Goal: Task Accomplishment & Management: Manage account settings

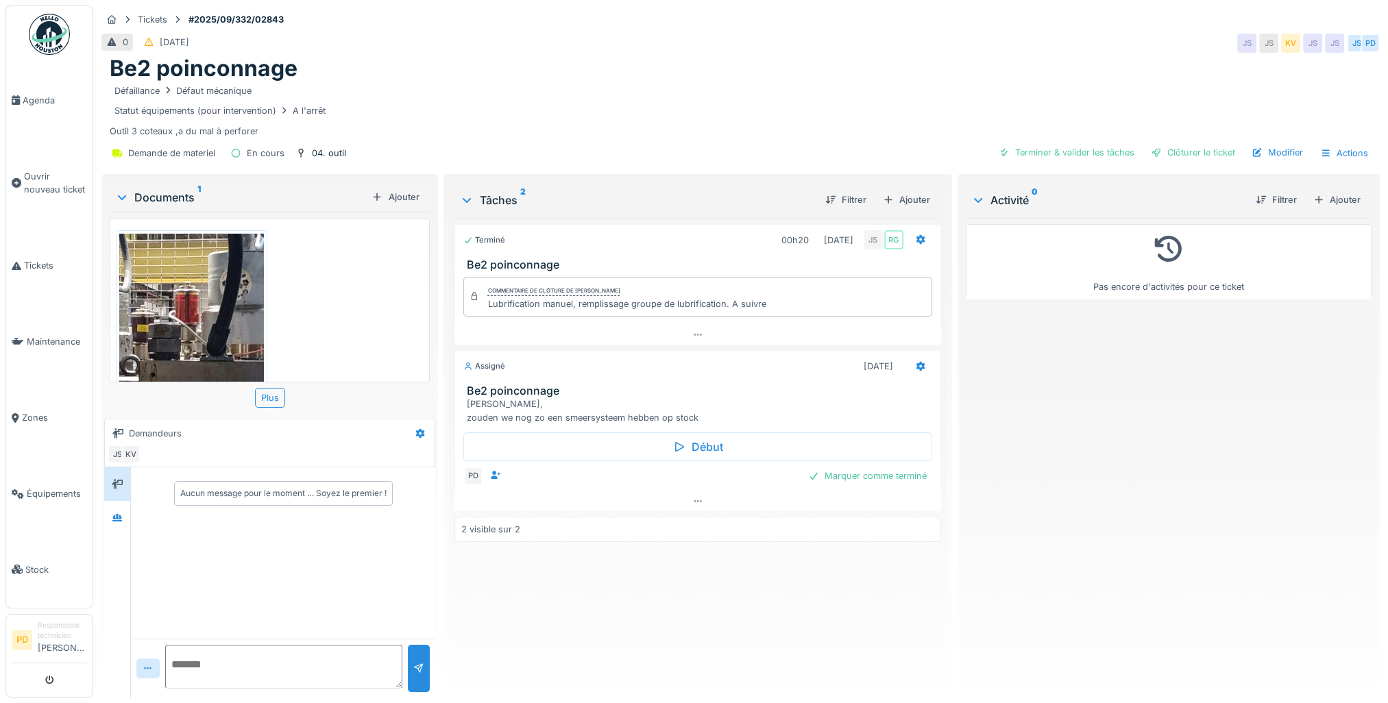
scroll to position [10, 0]
click at [496, 398] on div "[PERSON_NAME], zouden we nog zo een smeersysteem hebben op stock" at bounding box center [700, 411] width 468 height 26
click at [694, 526] on icon at bounding box center [697, 528] width 7 height 4
click at [690, 492] on div at bounding box center [697, 502] width 486 height 20
click at [664, 495] on div "Marquer comme terminé" at bounding box center [697, 504] width 468 height 19
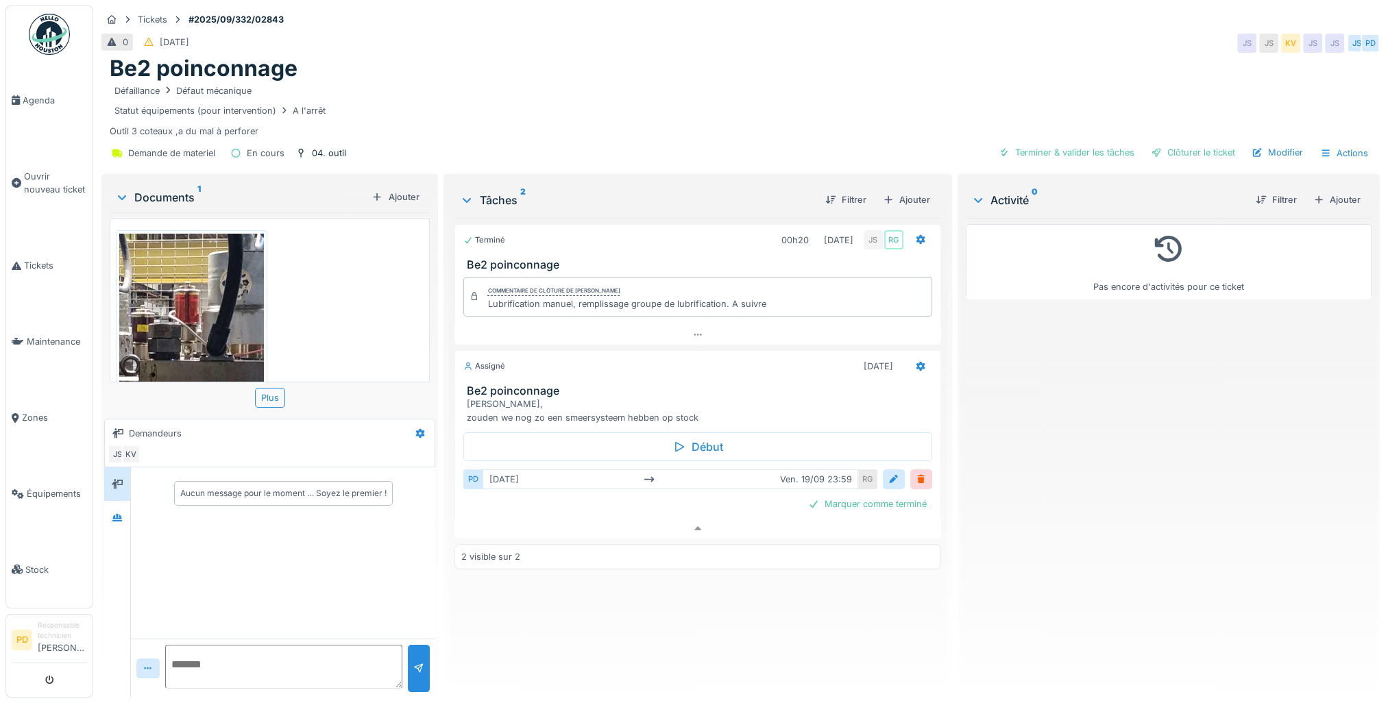
click at [655, 470] on div "[DATE] [DATE] 23:59" at bounding box center [670, 480] width 375 height 20
click at [654, 476] on icon at bounding box center [649, 478] width 10 height 5
click at [888, 473] on div at bounding box center [893, 479] width 11 height 13
click at [664, 577] on div "Marquer comme terminé" at bounding box center [697, 585] width 468 height 19
click at [625, 399] on div "[PERSON_NAME], zouden we nog zo een smeersysteem hebben op stock" at bounding box center [700, 411] width 468 height 26
